Goal: Check status: Check status

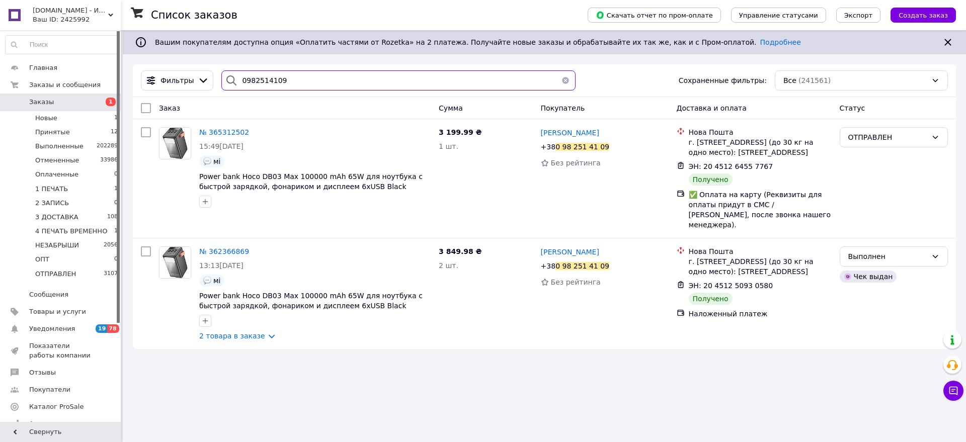
click at [301, 81] on input "0982514109" at bounding box center [398, 80] width 354 height 20
click at [305, 81] on input "0982514109" at bounding box center [398, 80] width 354 height 20
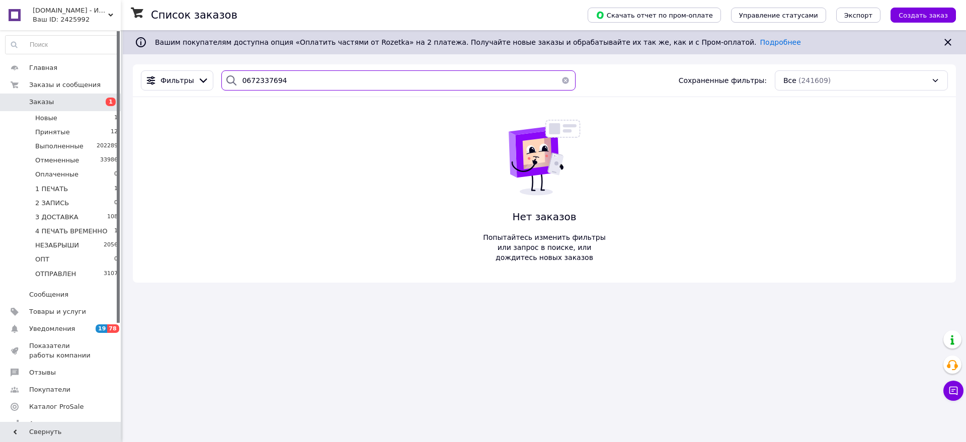
click at [297, 80] on input "0672337694" at bounding box center [398, 80] width 354 height 20
type input "0672337694"
